Goal: Task Accomplishment & Management: Use online tool/utility

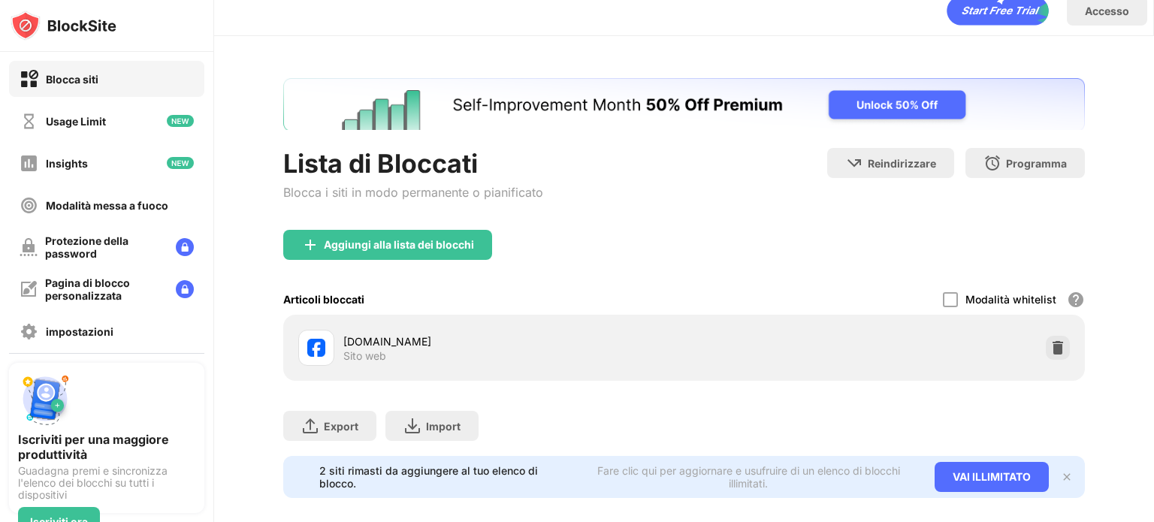
scroll to position [44, 0]
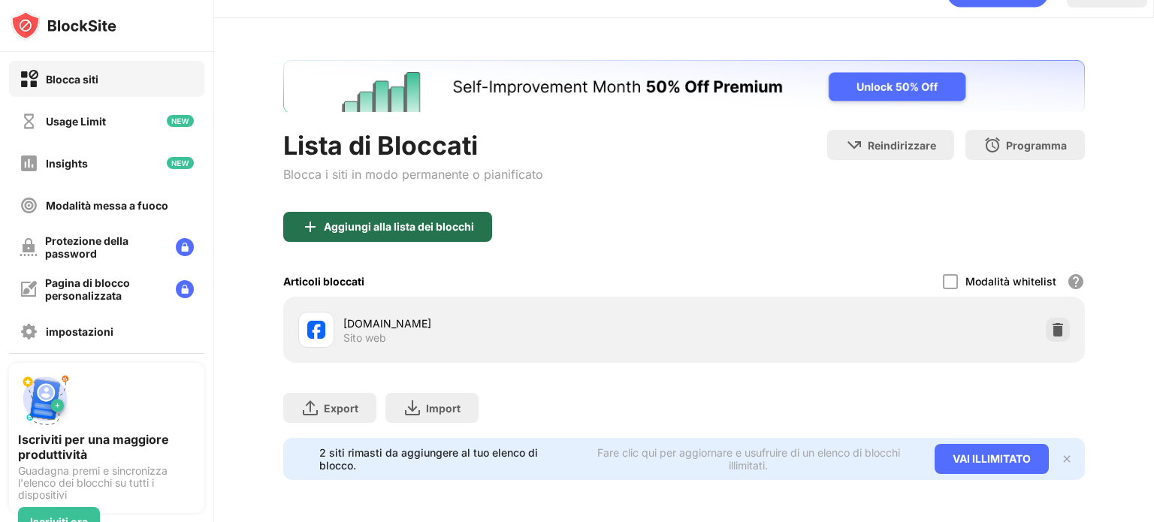
click at [422, 221] on div "Aggiungi alla lista dei blocchi" at bounding box center [399, 227] width 150 height 12
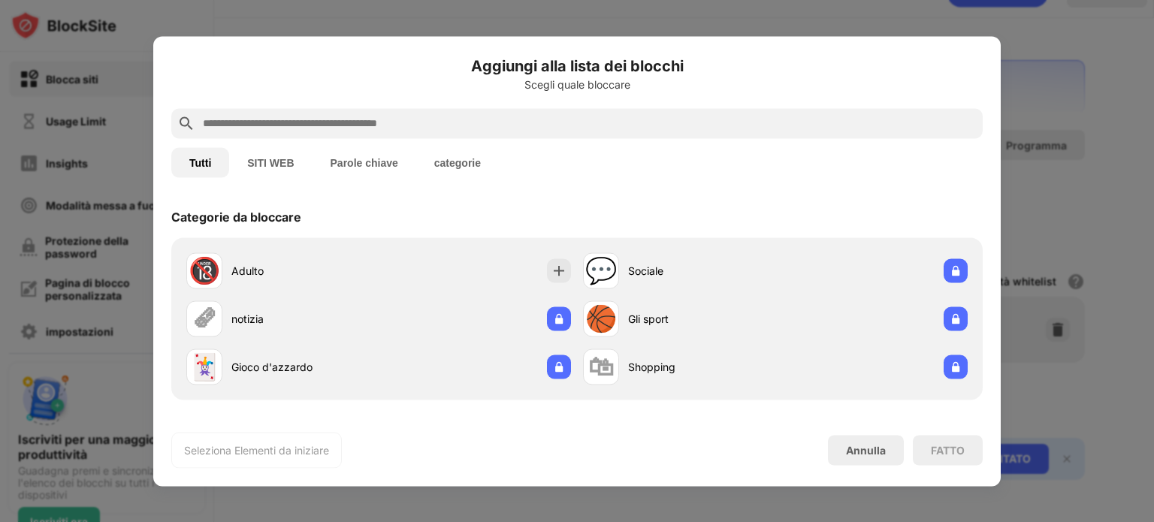
click at [379, 124] on input "text" at bounding box center [588, 123] width 775 height 18
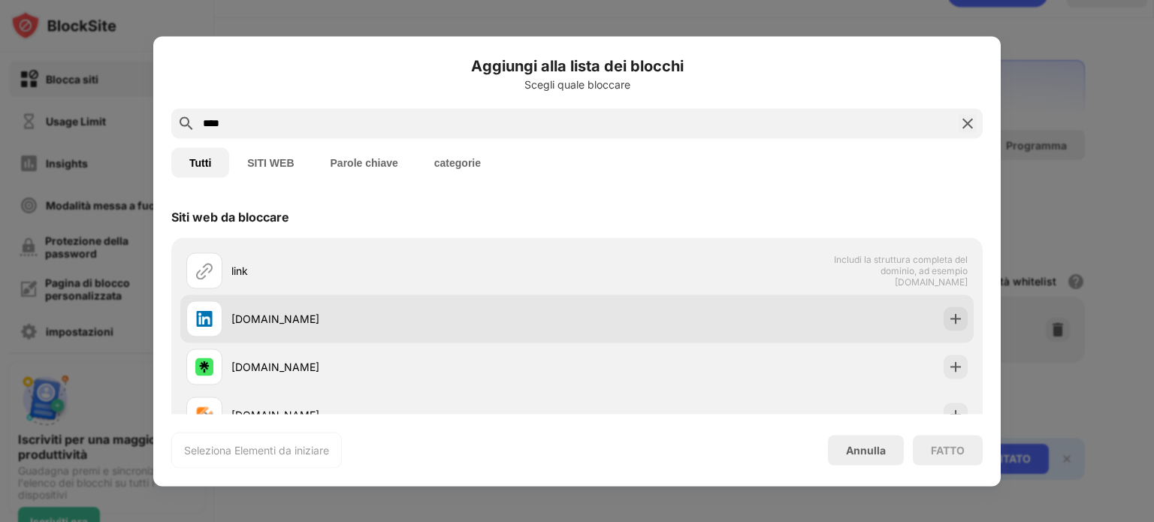
type input "****"
click at [298, 309] on div "[DOMAIN_NAME]" at bounding box center [381, 318] width 391 height 36
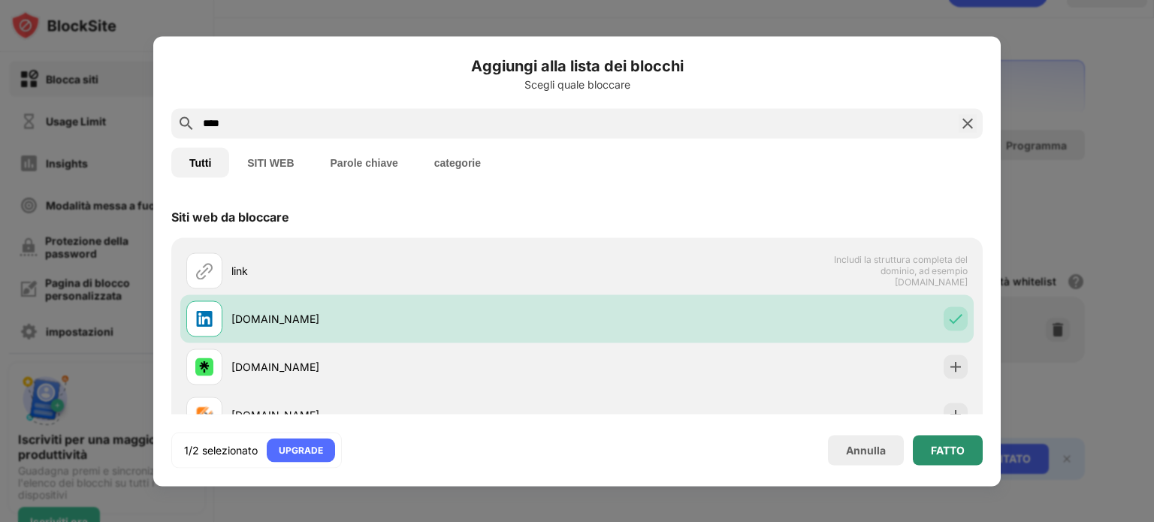
click at [946, 451] on div "FATTO" at bounding box center [948, 450] width 34 height 12
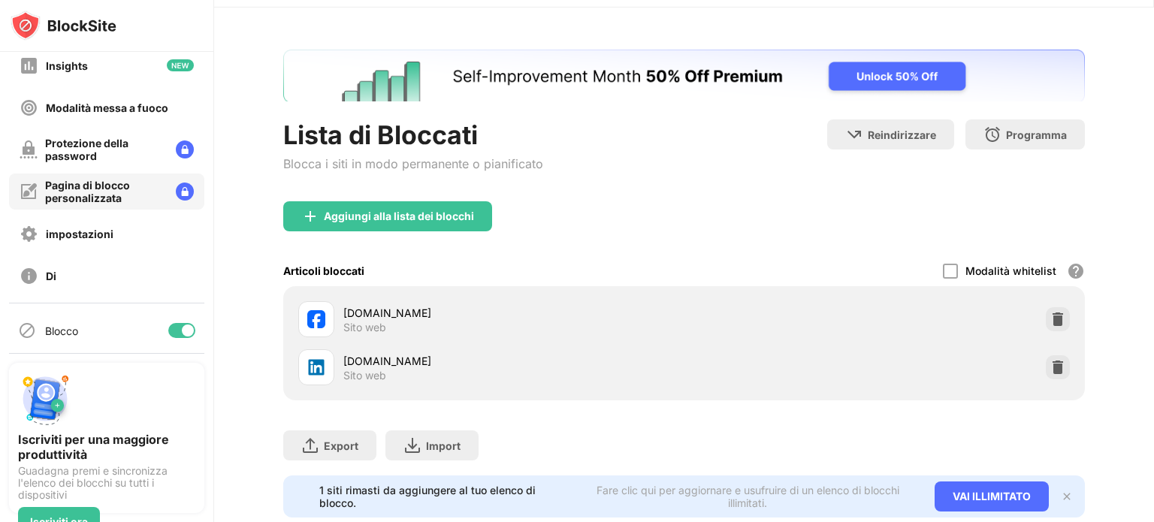
scroll to position [101, 0]
